Goal: Information Seeking & Learning: Learn about a topic

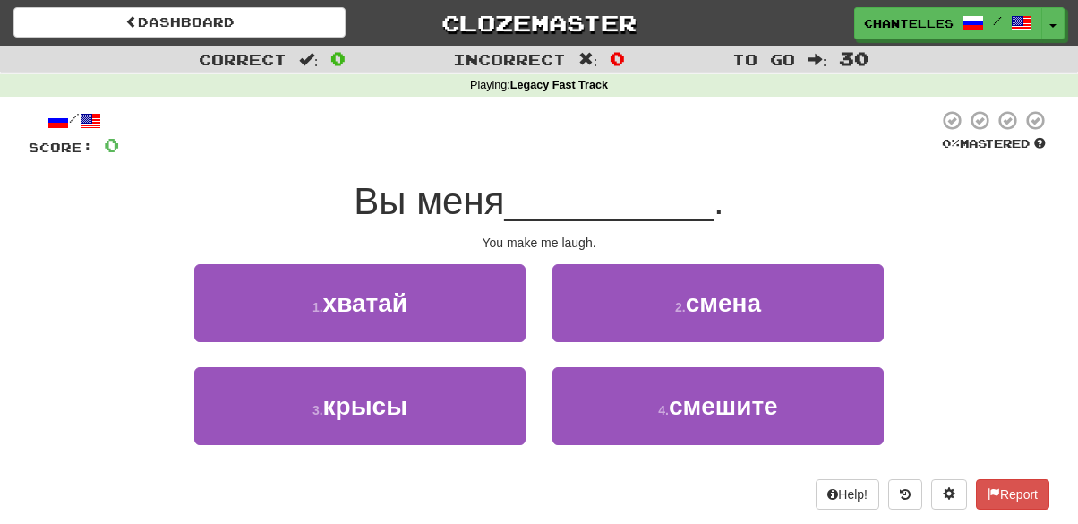
scroll to position [66, 0]
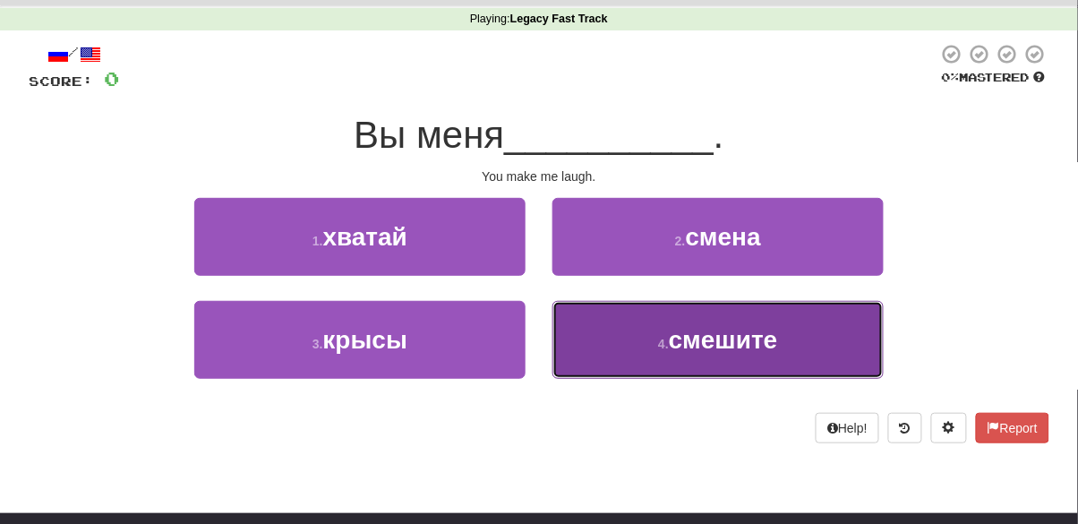
click at [660, 363] on button "4 . смешите" at bounding box center [717, 340] width 331 height 78
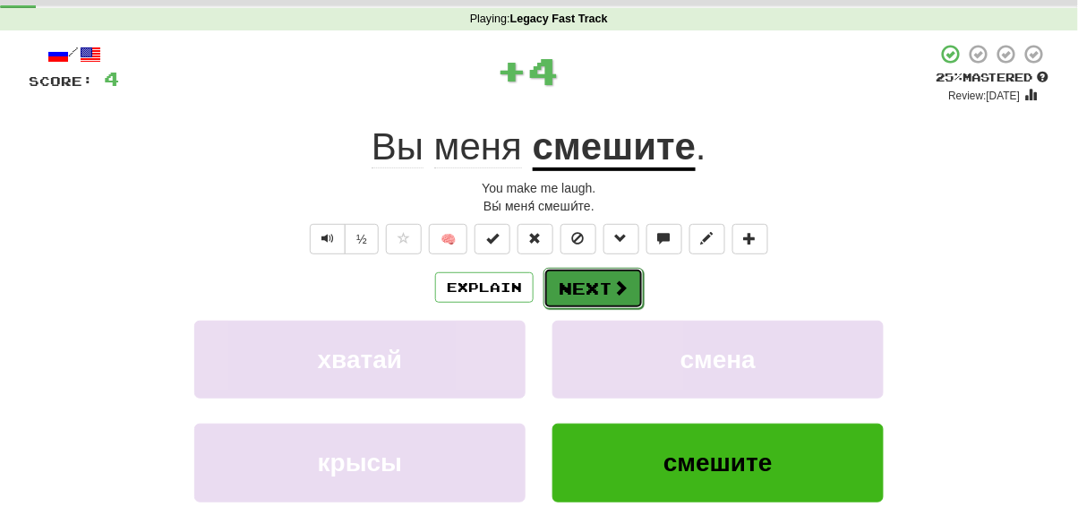
click at [594, 296] on button "Next" at bounding box center [593, 288] width 100 height 41
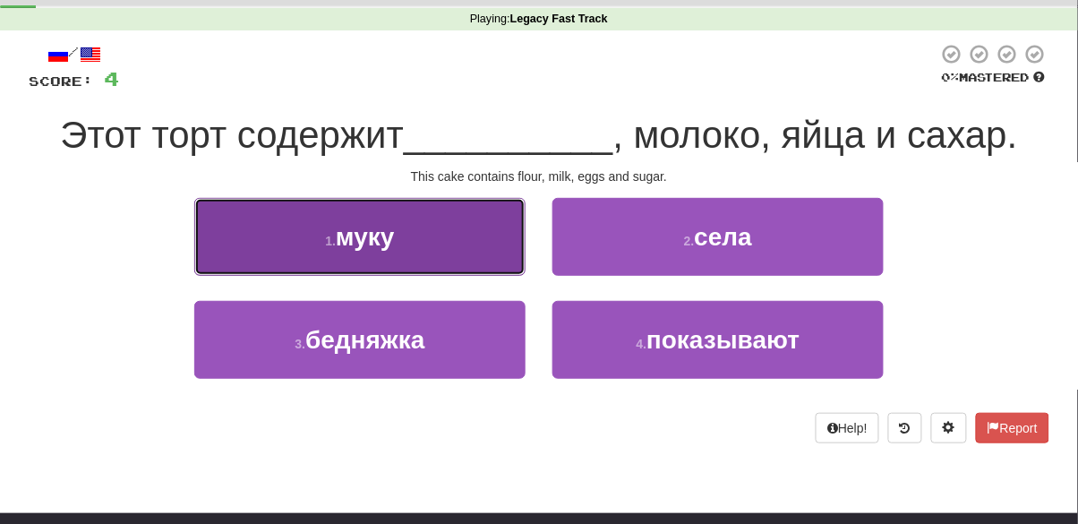
click at [434, 248] on button "1 . муку" at bounding box center [359, 237] width 331 height 78
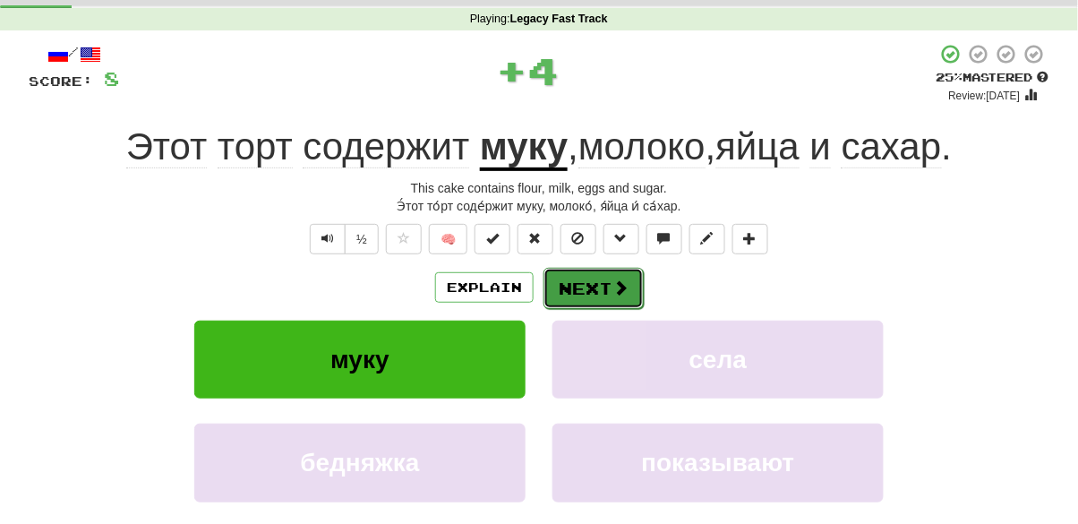
click at [593, 286] on button "Next" at bounding box center [593, 288] width 100 height 41
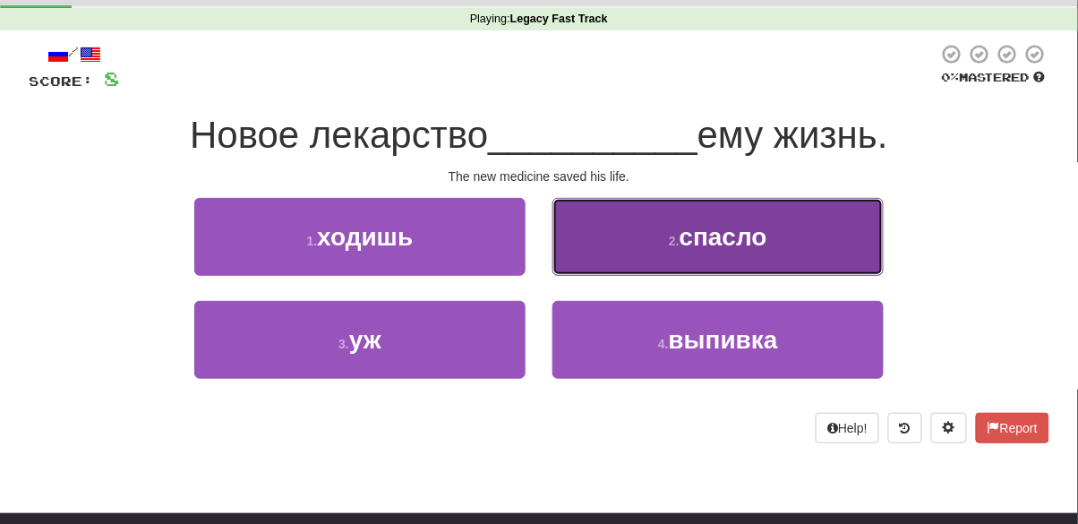
click at [623, 229] on button "2 . спасло" at bounding box center [717, 237] width 331 height 78
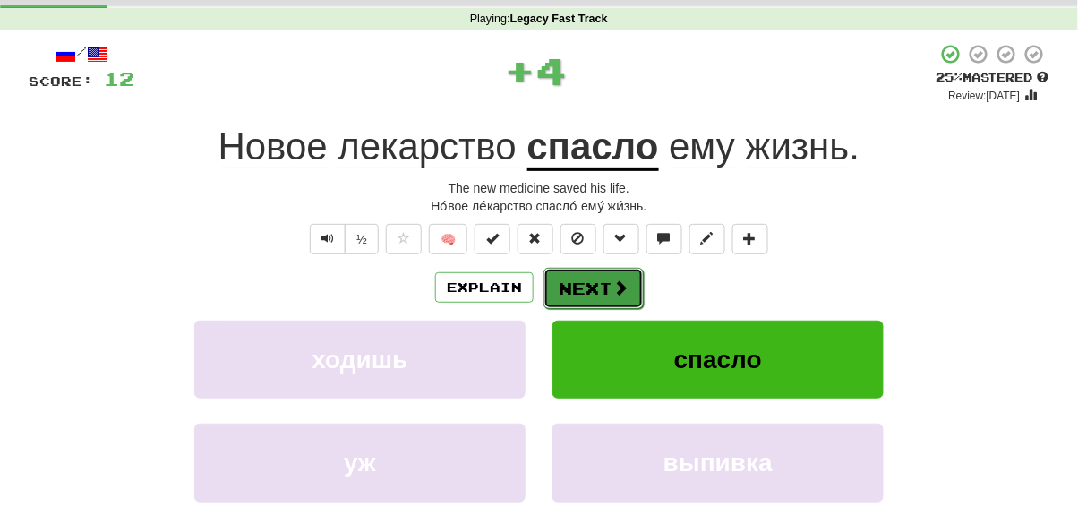
click at [580, 294] on button "Next" at bounding box center [593, 288] width 100 height 41
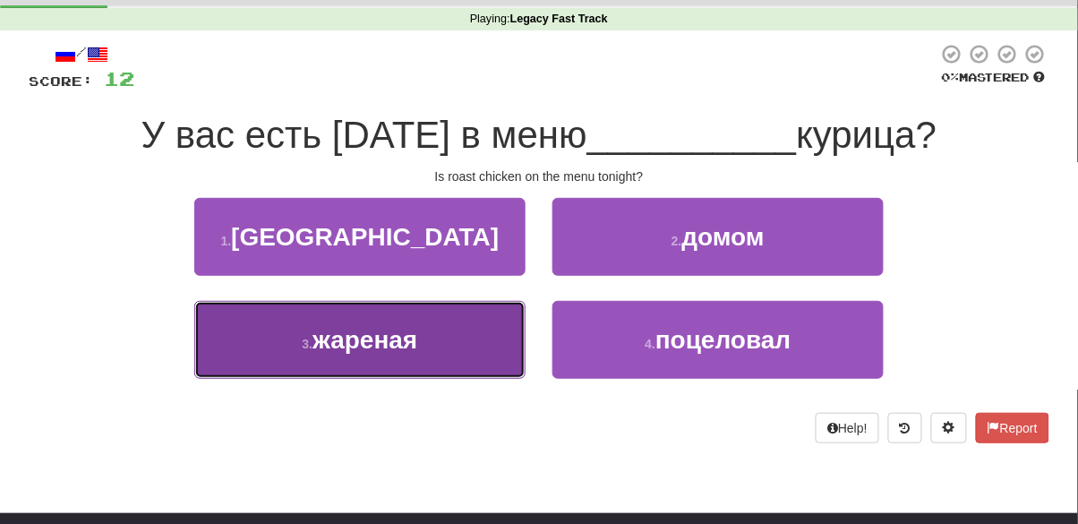
click at [453, 352] on button "3 . жареная" at bounding box center [359, 340] width 331 height 78
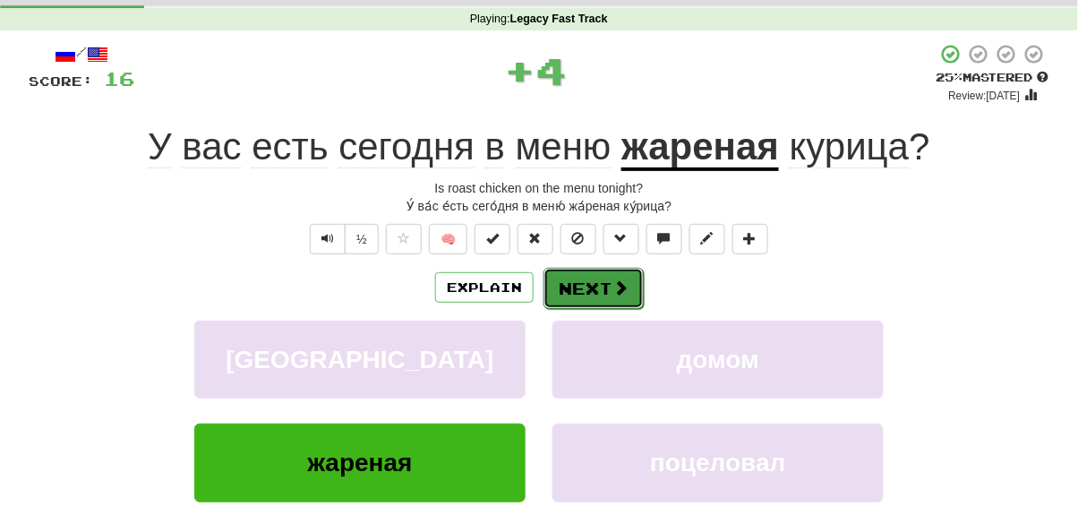
click at [569, 289] on button "Next" at bounding box center [593, 288] width 100 height 41
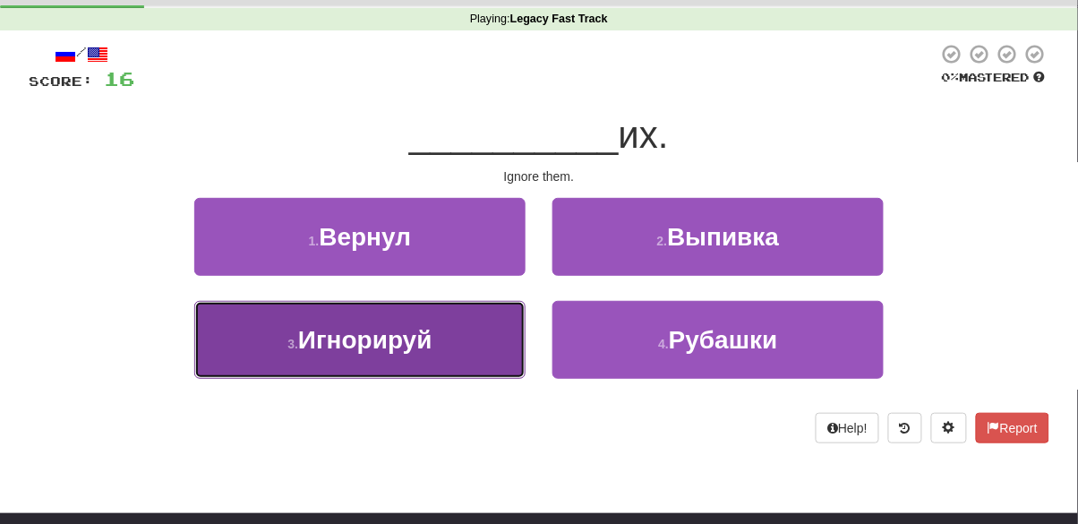
click at [455, 345] on button "3 . Игнорируй" at bounding box center [359, 340] width 331 height 78
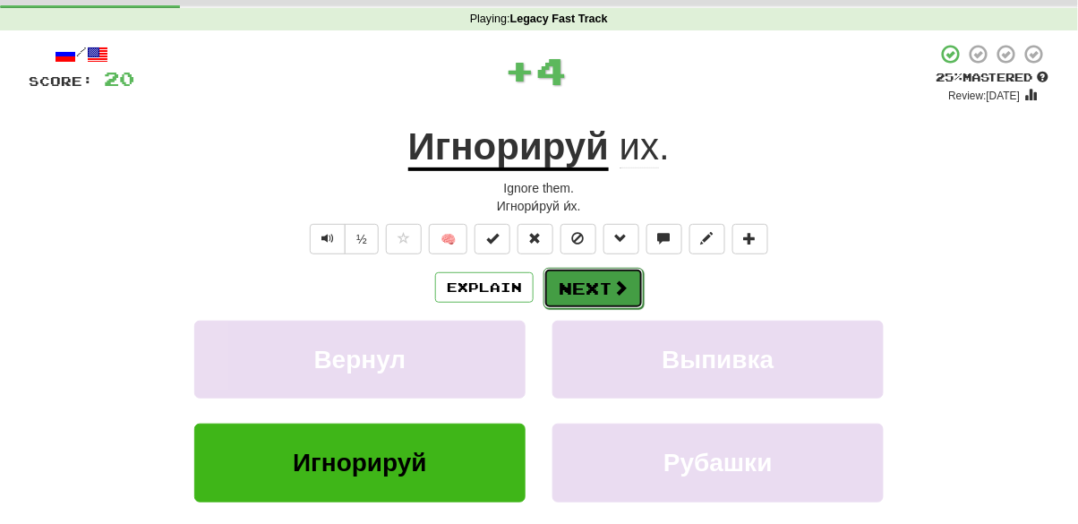
click at [580, 283] on button "Next" at bounding box center [593, 288] width 100 height 41
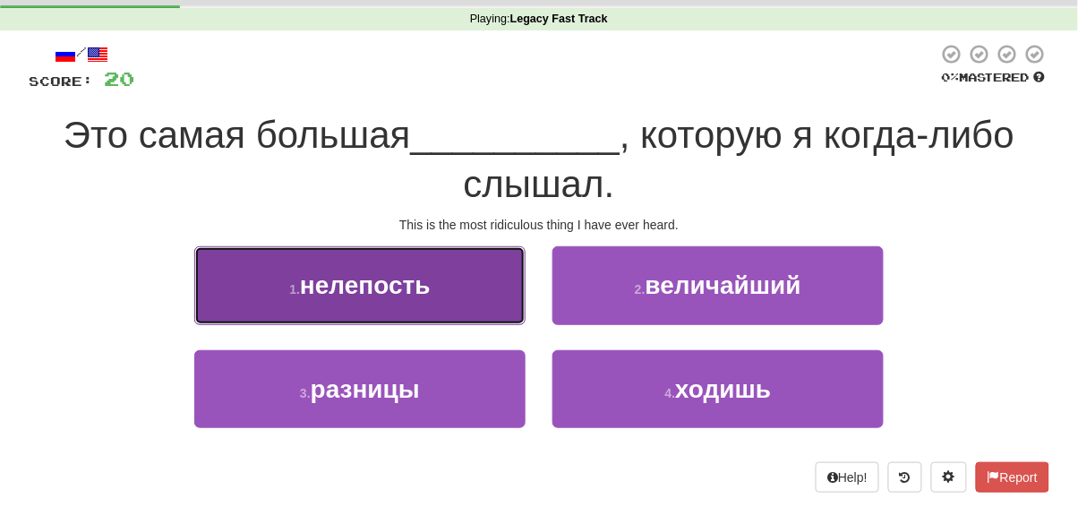
click at [465, 277] on button "1 . нелепость" at bounding box center [359, 285] width 331 height 78
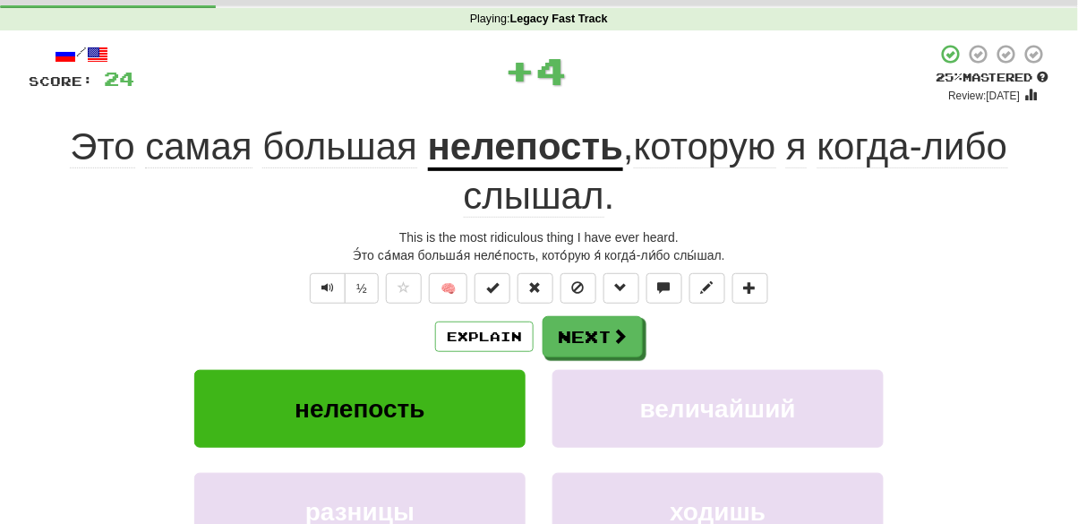
click at [509, 141] on u "нелепость" at bounding box center [525, 148] width 195 height 46
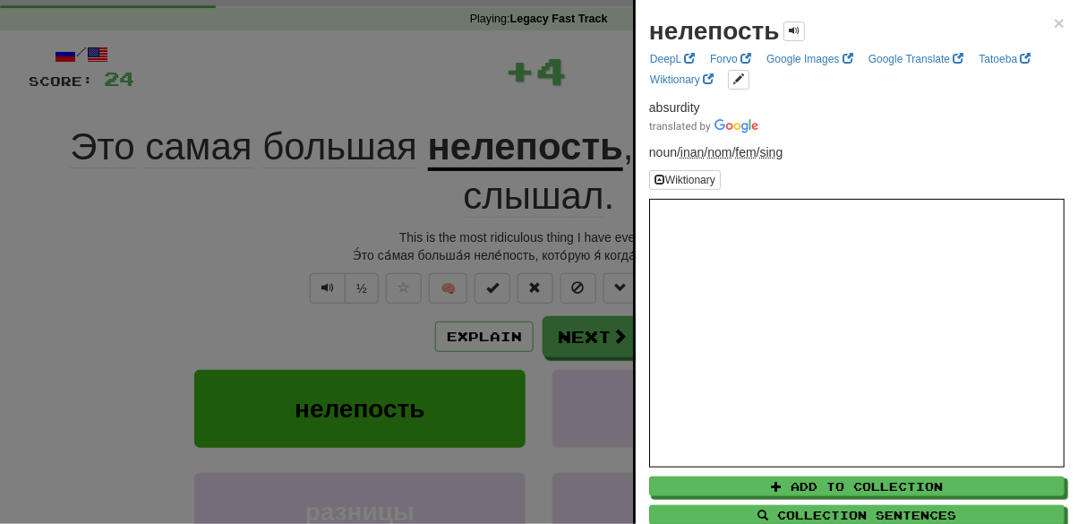
click at [139, 262] on div at bounding box center [539, 262] width 1078 height 524
